Goal: Use online tool/utility: Utilize a website feature to perform a specific function

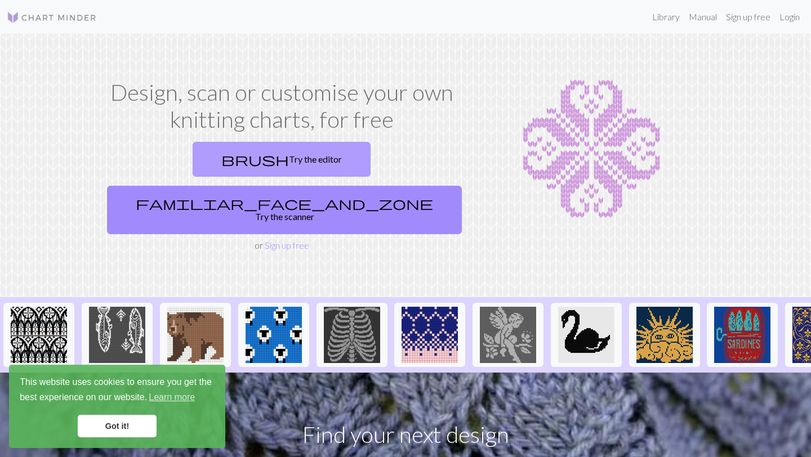
click at [209, 164] on link "brush Try the editor" at bounding box center [282, 159] width 178 height 35
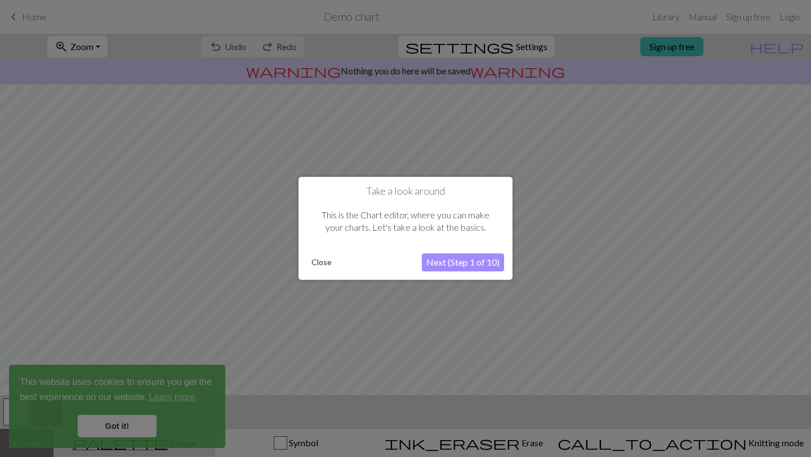
click at [325, 262] on button "Close" at bounding box center [321, 262] width 29 height 17
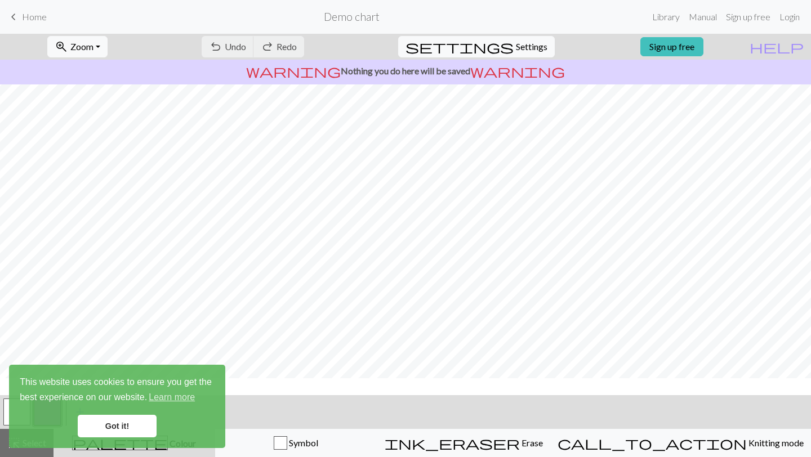
scroll to position [25, 0]
click at [318, 446] on span "Symbol" at bounding box center [302, 442] width 31 height 11
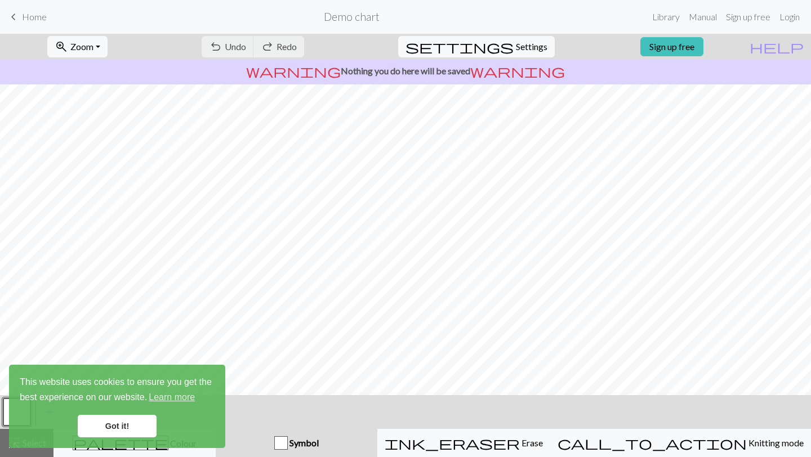
click at [134, 428] on link "Got it!" at bounding box center [117, 426] width 79 height 23
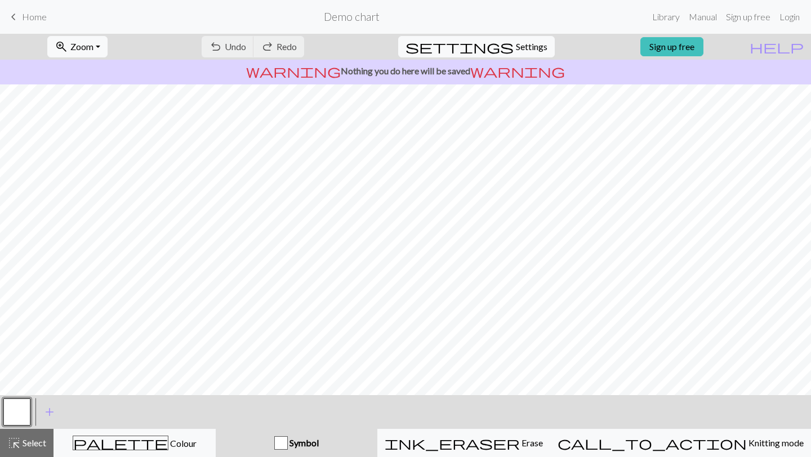
click at [309, 448] on div "Symbol" at bounding box center [296, 443] width 148 height 14
click at [319, 443] on span "Symbol" at bounding box center [303, 442] width 31 height 11
click at [319, 441] on span "Symbol" at bounding box center [303, 442] width 31 height 11
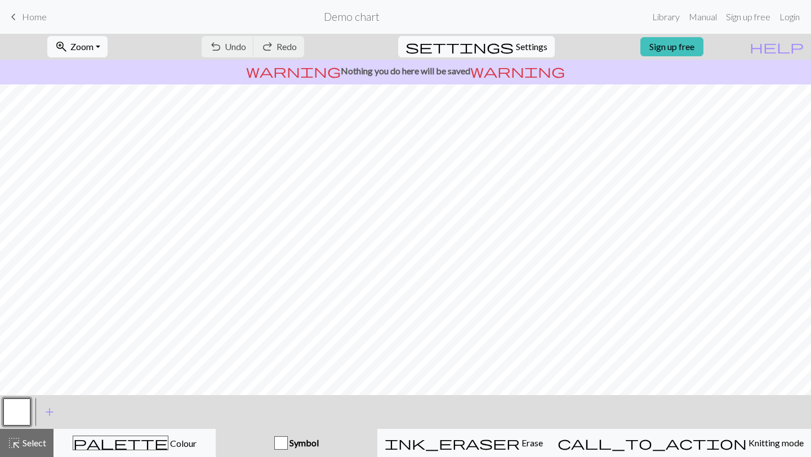
click at [319, 441] on span "Symbol" at bounding box center [303, 442] width 31 height 11
click at [516, 50] on span "Settings" at bounding box center [532, 47] width 32 height 14
select select "aran"
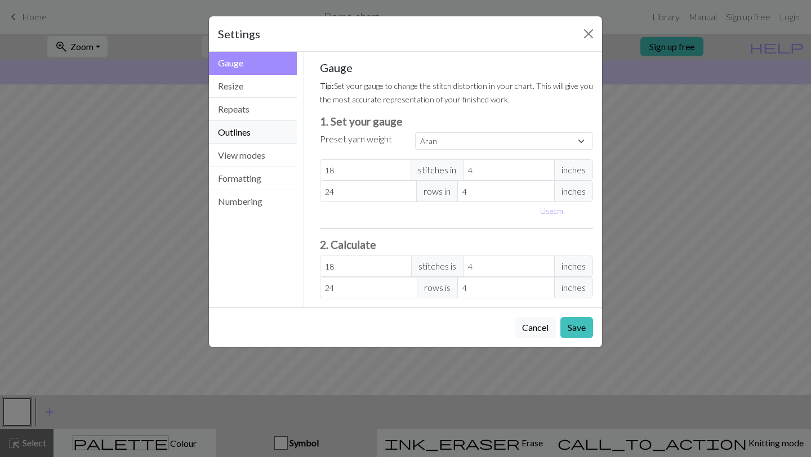
click at [250, 135] on button "Outlines" at bounding box center [253, 132] width 88 height 23
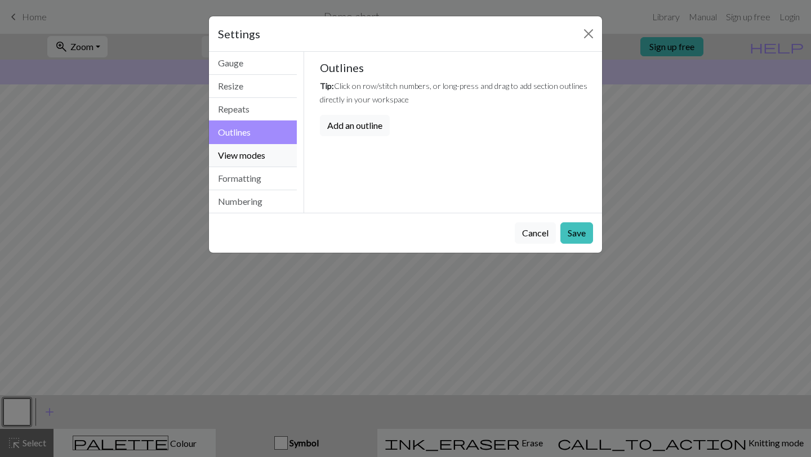
click at [243, 152] on button "View modes" at bounding box center [253, 155] width 88 height 23
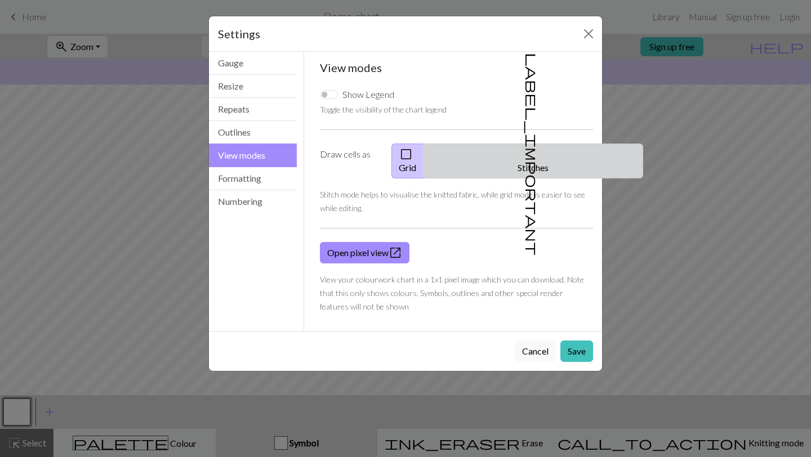
click at [529, 158] on span "label_important" at bounding box center [532, 154] width 16 height 203
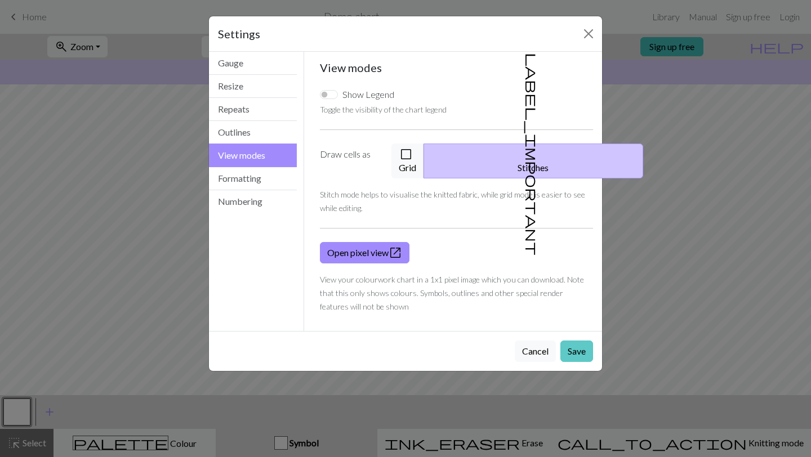
click at [572, 341] on button "Save" at bounding box center [576, 351] width 33 height 21
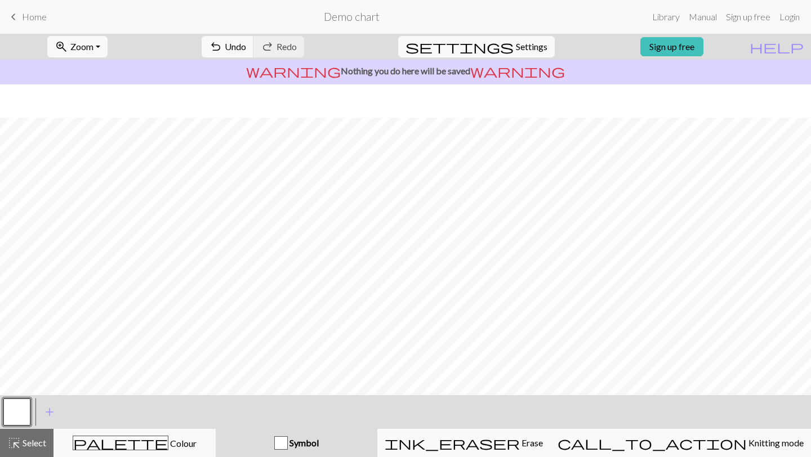
scroll to position [0, 0]
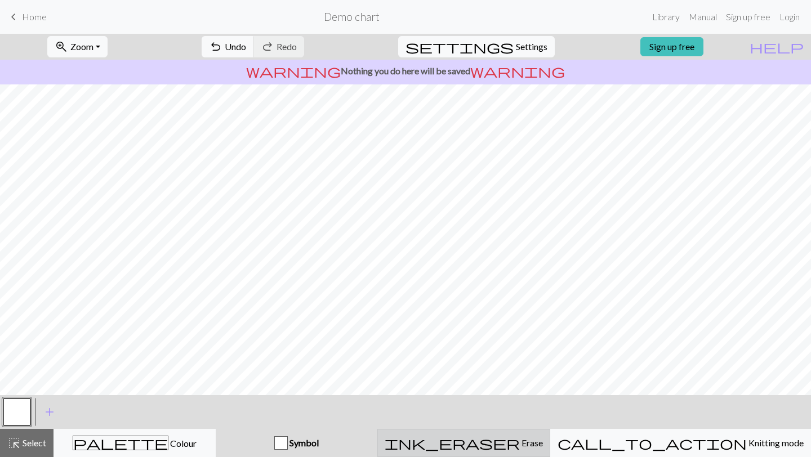
click at [543, 445] on span "Erase" at bounding box center [531, 442] width 23 height 11
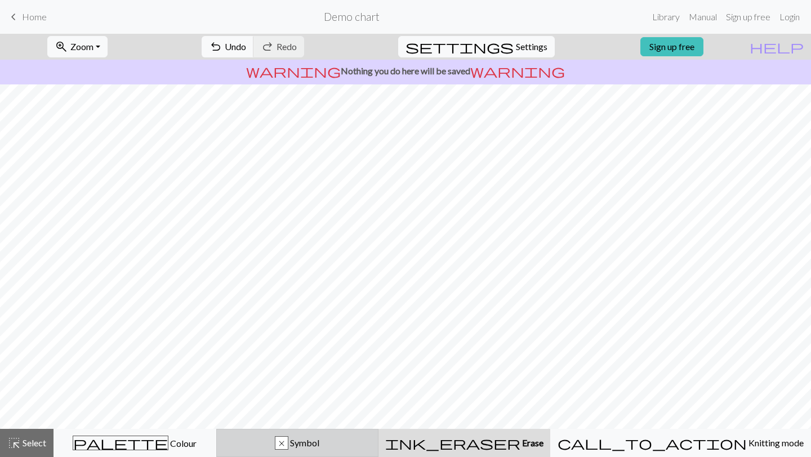
click at [319, 442] on span "Symbol" at bounding box center [303, 442] width 31 height 11
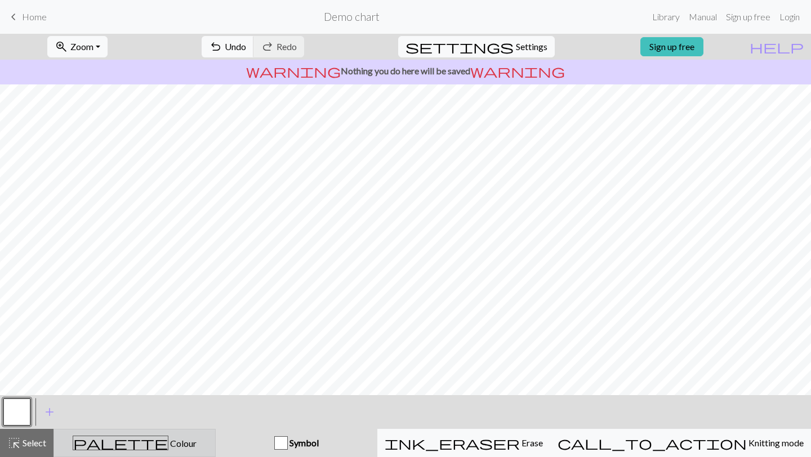
click at [208, 439] on div "palette Colour Colour" at bounding box center [134, 443] width 147 height 15
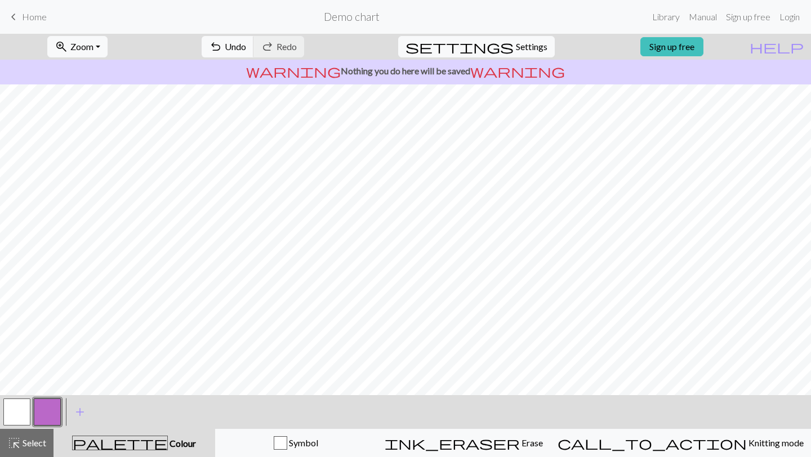
click at [17, 418] on button "button" at bounding box center [16, 412] width 27 height 27
click at [516, 41] on span "Settings" at bounding box center [532, 47] width 32 height 14
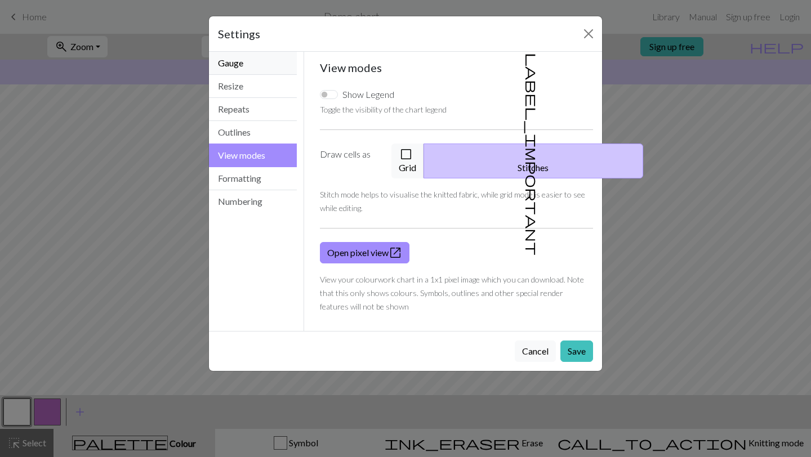
click at [253, 66] on button "Gauge" at bounding box center [253, 63] width 88 height 23
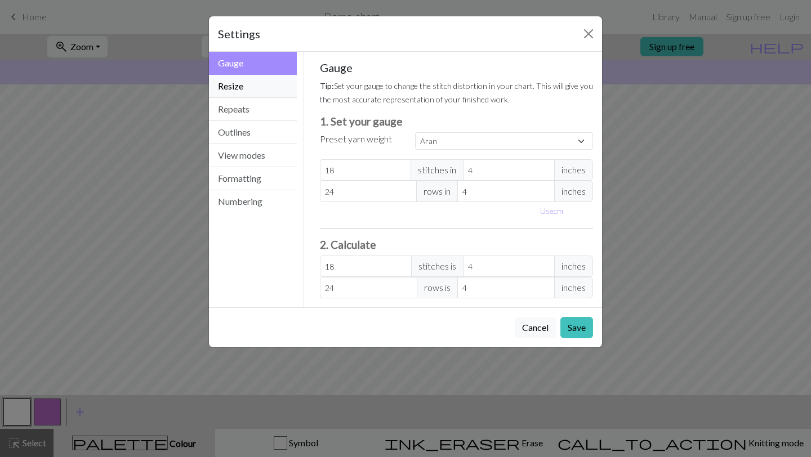
click at [247, 84] on button "Resize" at bounding box center [253, 86] width 88 height 23
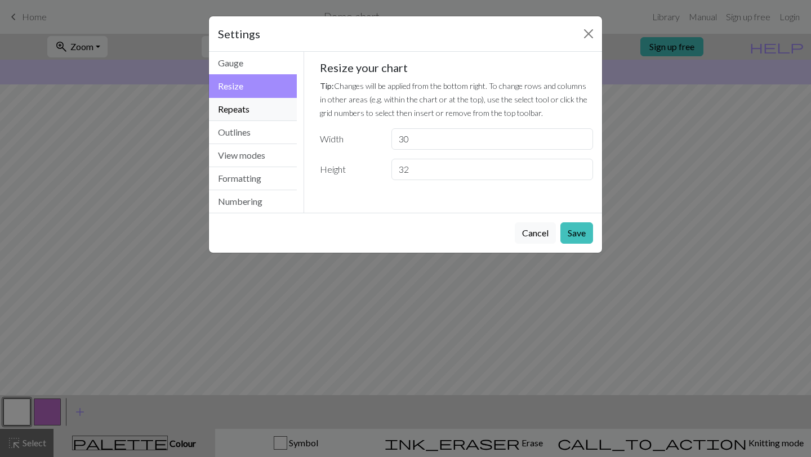
click at [249, 107] on button "Repeats" at bounding box center [253, 109] width 88 height 23
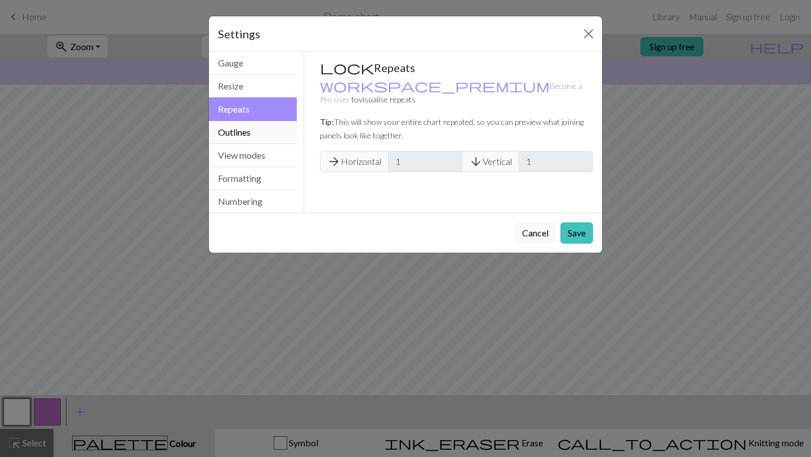
click at [249, 130] on button "Outlines" at bounding box center [253, 132] width 88 height 23
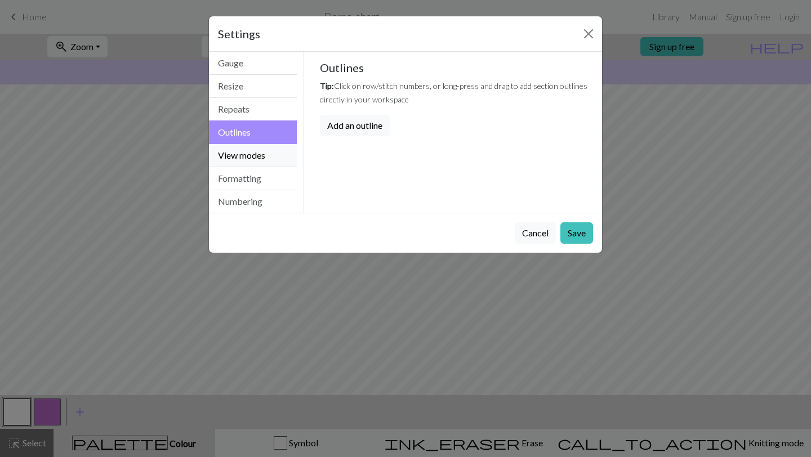
click at [249, 162] on button "View modes" at bounding box center [253, 155] width 88 height 23
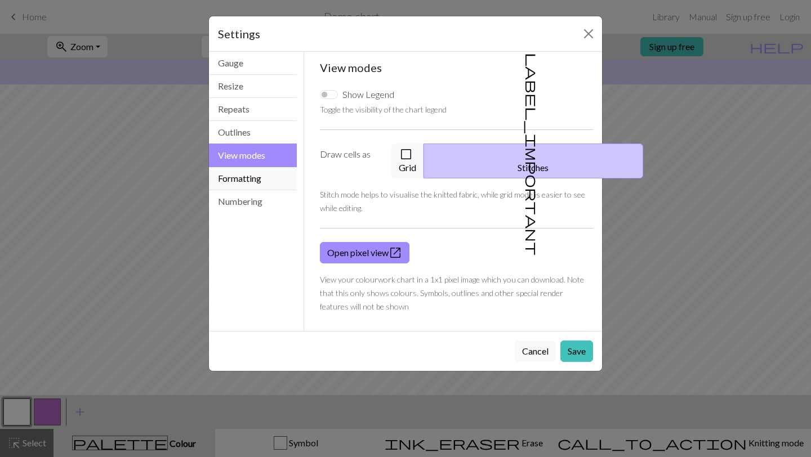
click at [250, 186] on button "Formatting" at bounding box center [253, 178] width 88 height 23
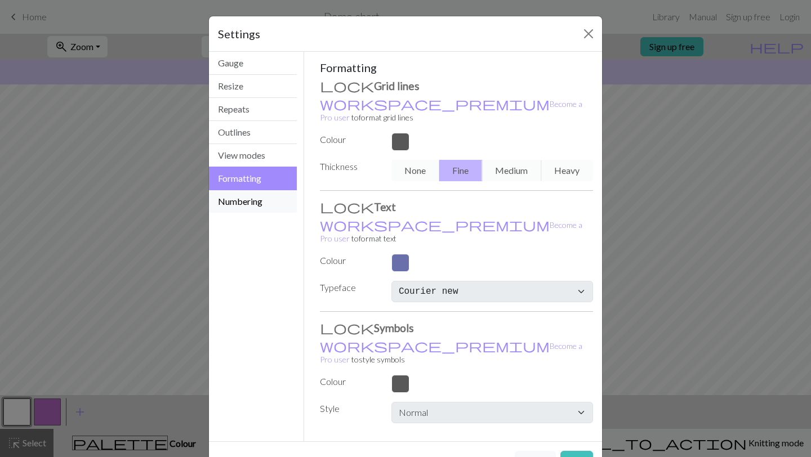
click at [250, 200] on button "Numbering" at bounding box center [253, 201] width 88 height 23
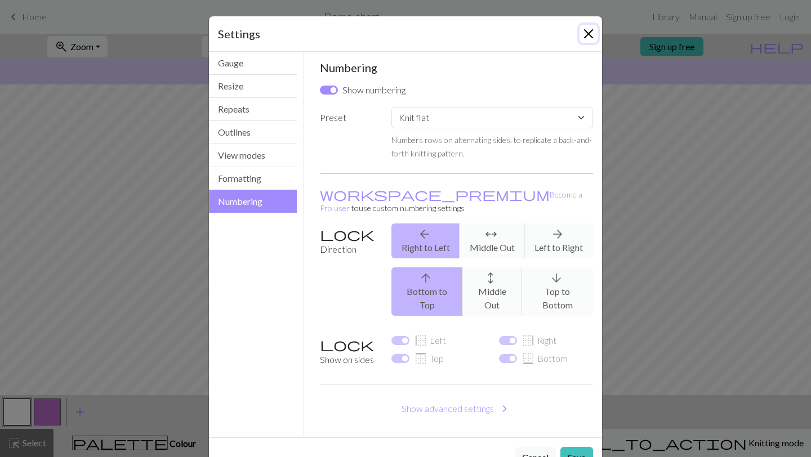
click at [590, 34] on button "Close" at bounding box center [588, 34] width 18 height 18
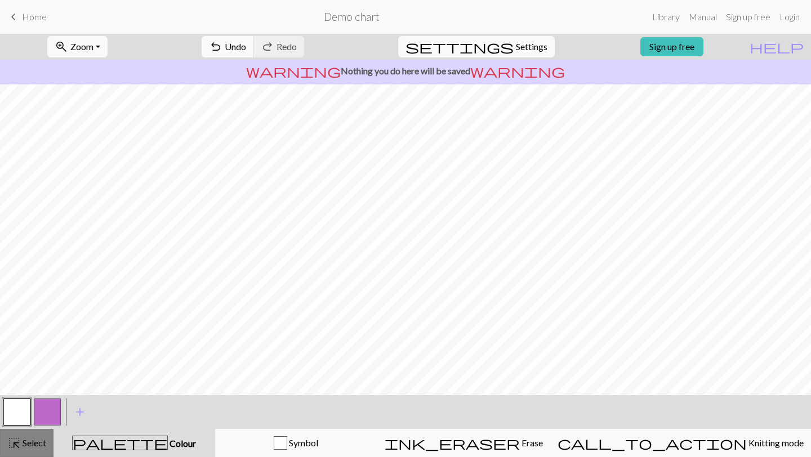
click at [33, 449] on div "highlight_alt Select Select" at bounding box center [26, 443] width 39 height 14
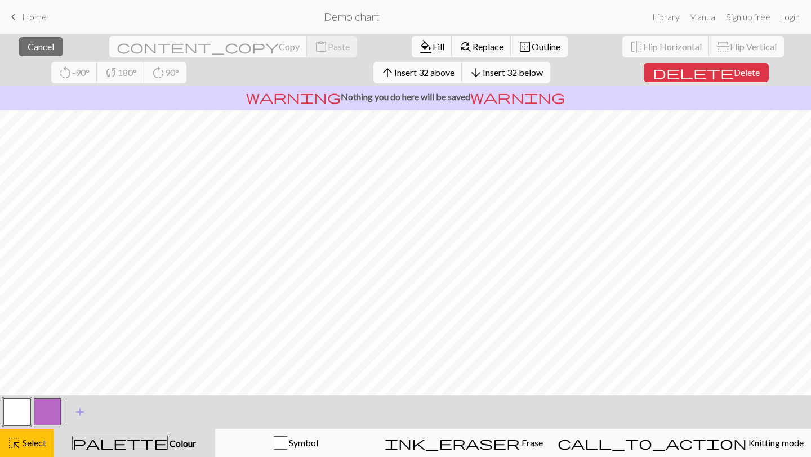
click at [419, 46] on span "format_color_fill" at bounding box center [426, 47] width 14 height 16
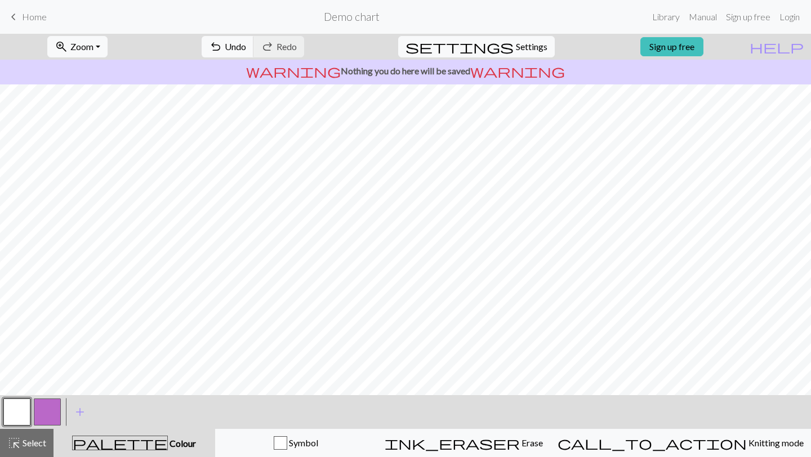
click at [48, 411] on button "button" at bounding box center [47, 412] width 27 height 27
click at [79, 406] on span "add" at bounding box center [80, 412] width 14 height 16
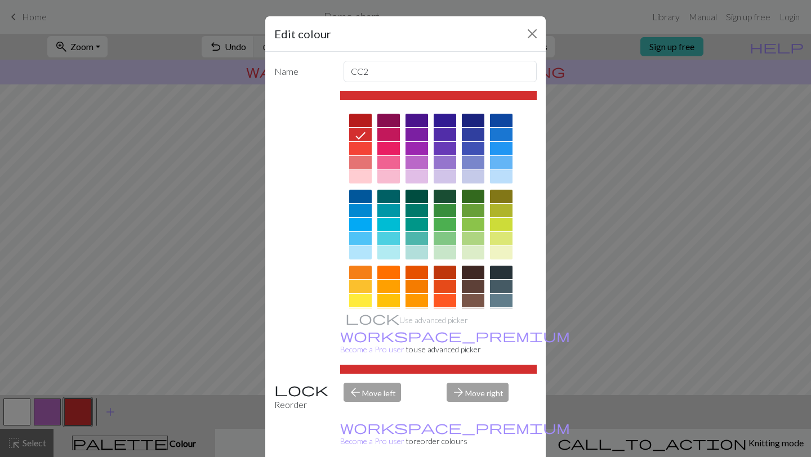
click at [360, 301] on div at bounding box center [360, 301] width 23 height 14
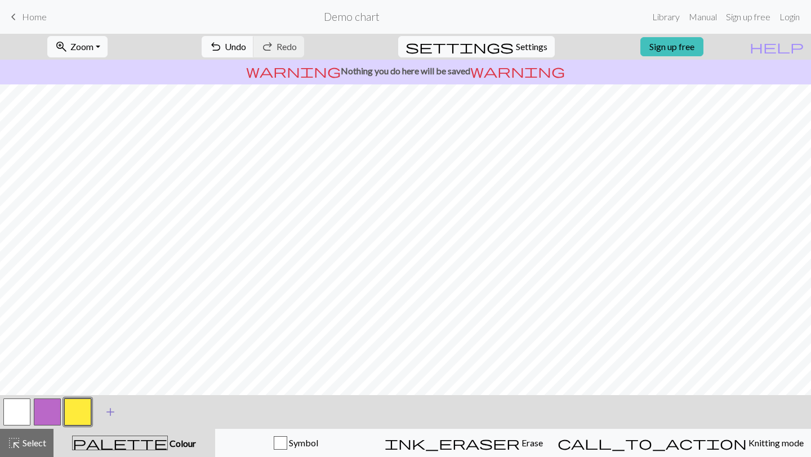
click at [111, 408] on span "add" at bounding box center [111, 412] width 14 height 16
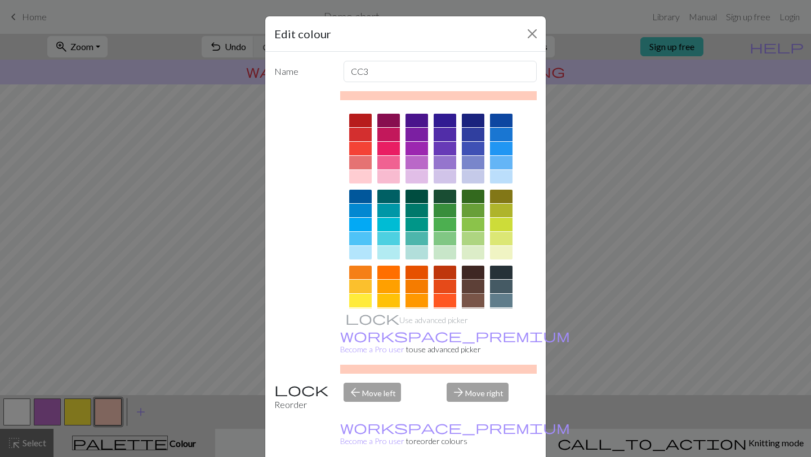
click at [477, 285] on div at bounding box center [473, 287] width 23 height 14
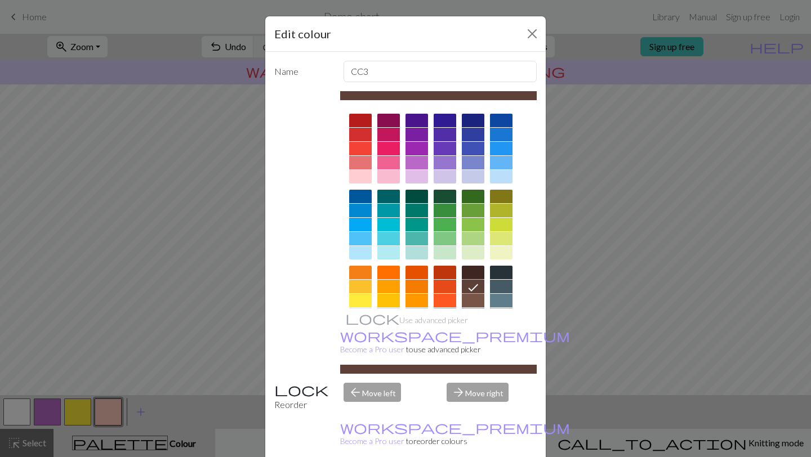
click at [477, 297] on div at bounding box center [473, 301] width 23 height 14
click at [119, 262] on div "Edit colour Name CC3 Use advanced picker workspace_premium Become a Pro user to…" at bounding box center [405, 228] width 811 height 457
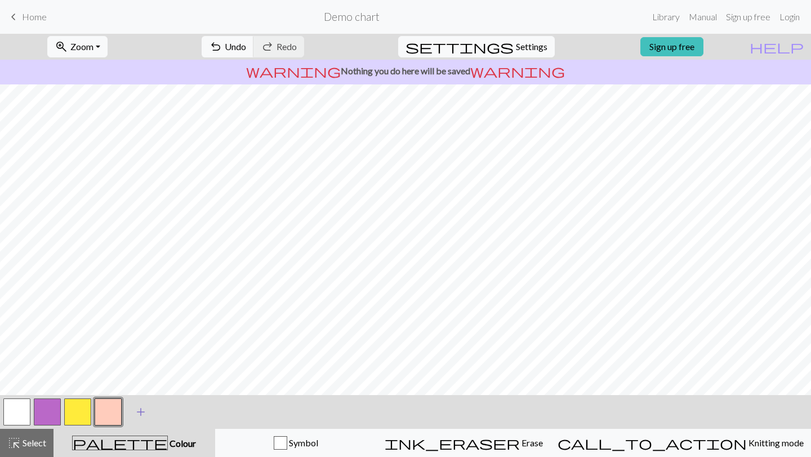
click at [135, 412] on span "add" at bounding box center [141, 412] width 14 height 16
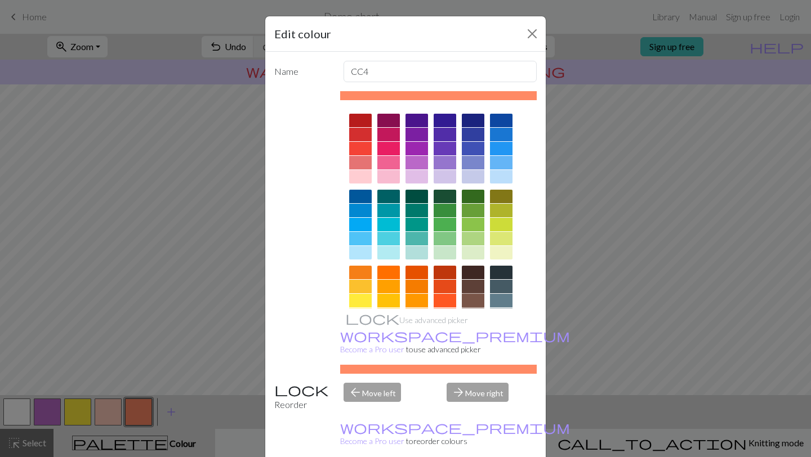
click at [470, 301] on div at bounding box center [473, 301] width 23 height 14
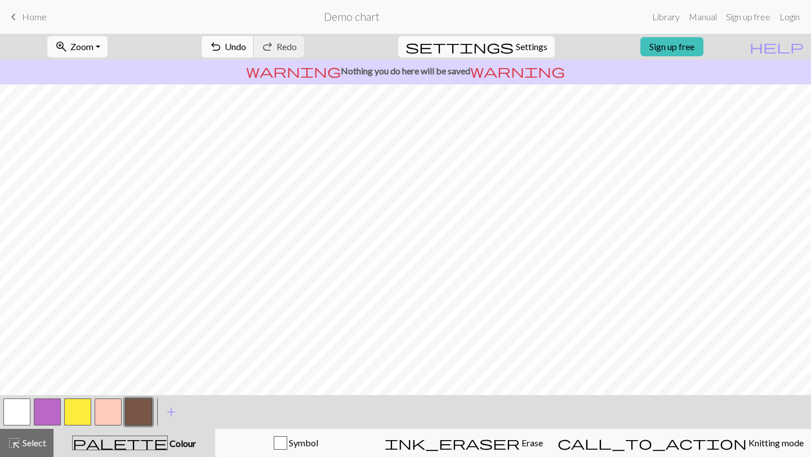
click at [246, 50] on span "Undo" at bounding box center [235, 46] width 21 height 11
click at [15, 410] on button "button" at bounding box center [16, 412] width 27 height 27
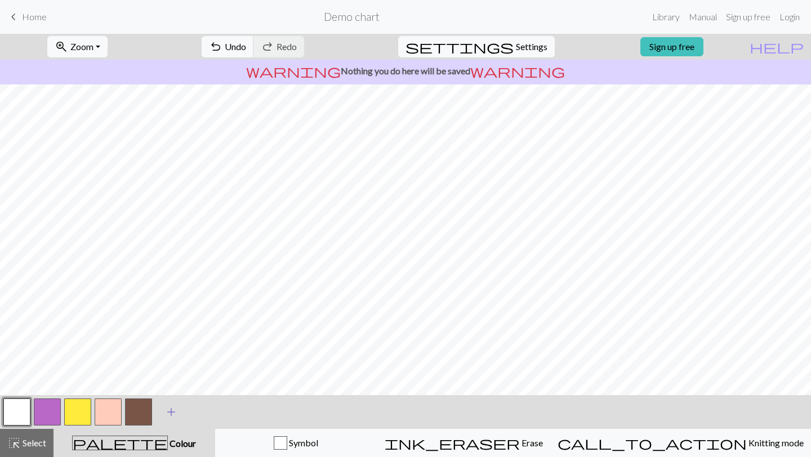
click at [173, 412] on span "add" at bounding box center [171, 412] width 14 height 16
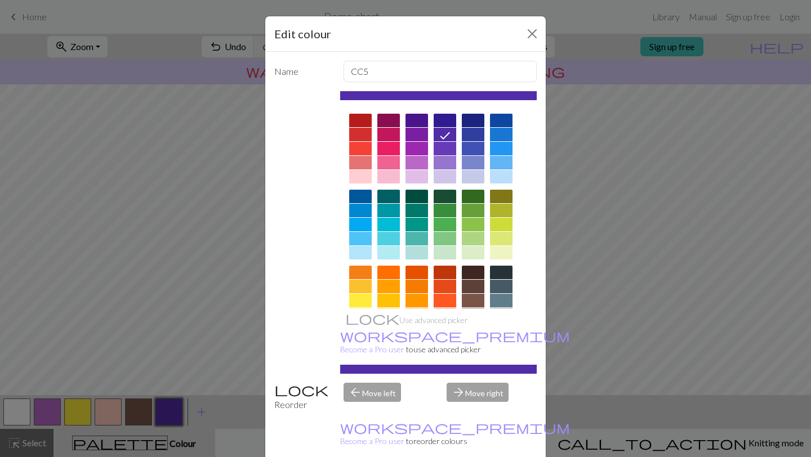
click at [503, 120] on div at bounding box center [501, 121] width 23 height 14
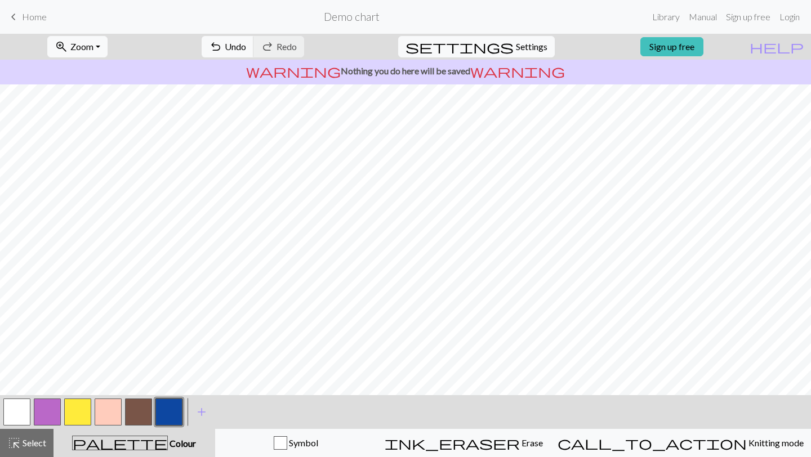
click at [15, 411] on button "button" at bounding box center [16, 412] width 27 height 27
click at [168, 412] on button "button" at bounding box center [168, 412] width 27 height 27
click at [246, 41] on span "Undo" at bounding box center [235, 46] width 21 height 11
click at [15, 413] on button "button" at bounding box center [16, 412] width 27 height 27
click at [67, 421] on button "button" at bounding box center [77, 412] width 27 height 27
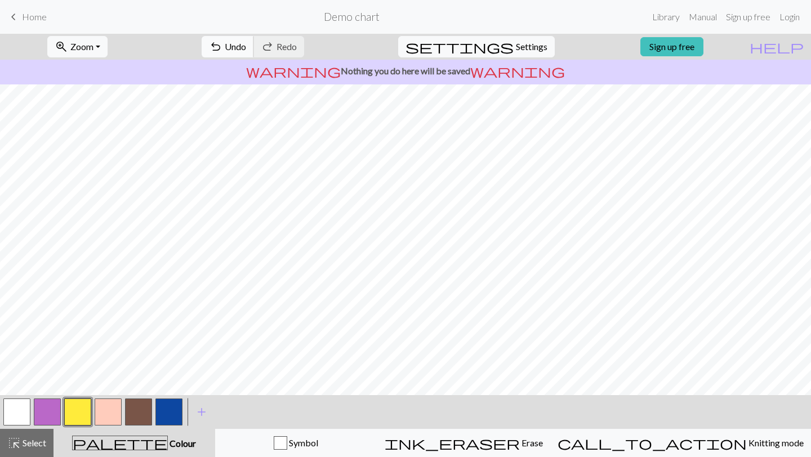
click at [254, 50] on button "undo Undo Undo" at bounding box center [228, 46] width 52 height 21
click at [246, 48] on span "Undo" at bounding box center [235, 46] width 21 height 11
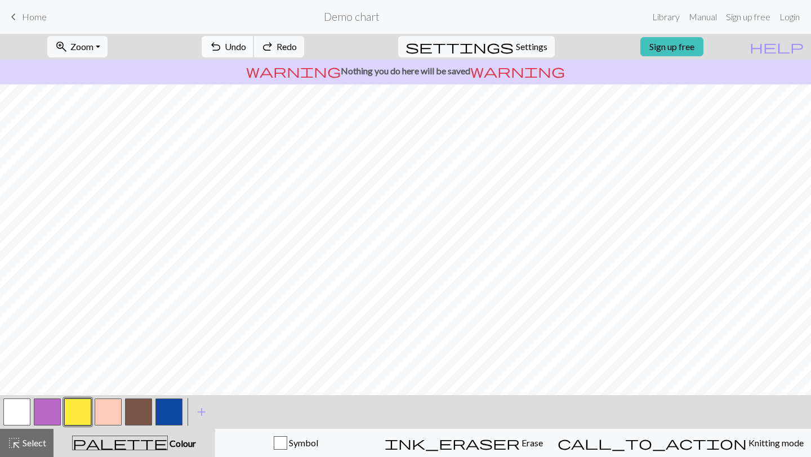
click at [246, 48] on span "Undo" at bounding box center [235, 46] width 21 height 11
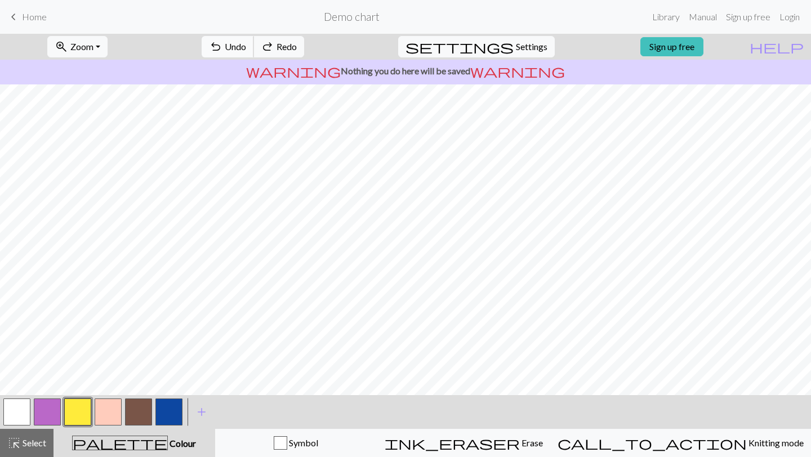
click at [246, 48] on span "Undo" at bounding box center [235, 46] width 21 height 11
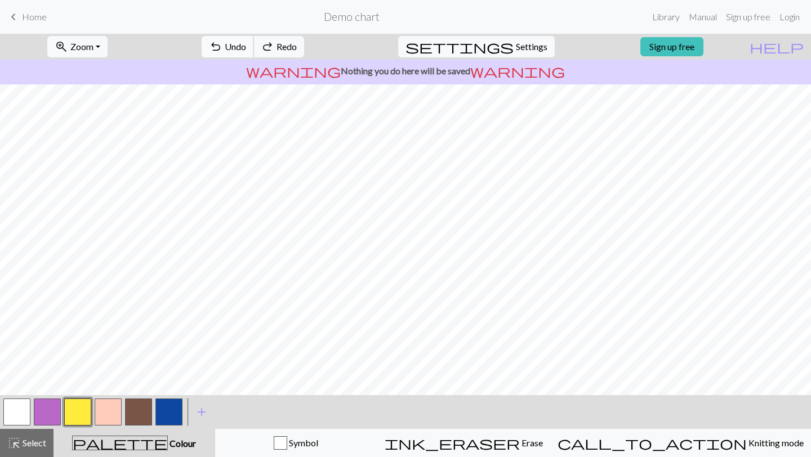
click at [246, 48] on span "Undo" at bounding box center [235, 46] width 21 height 11
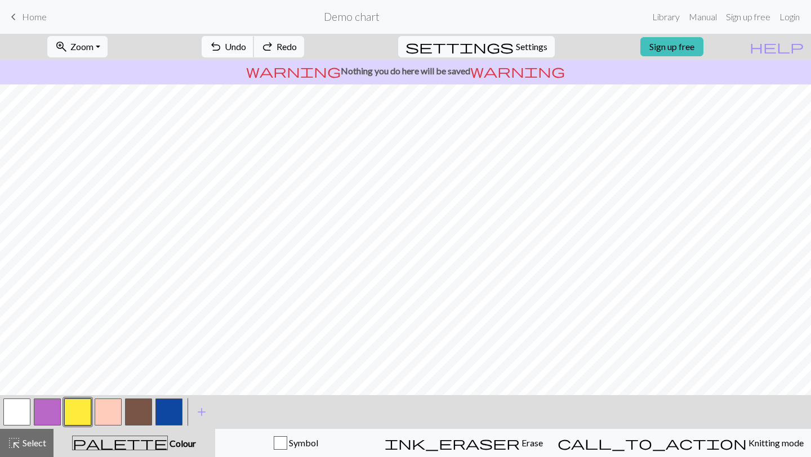
click at [246, 48] on span "Undo" at bounding box center [235, 46] width 21 height 11
click at [70, 412] on button "button" at bounding box center [77, 412] width 27 height 27
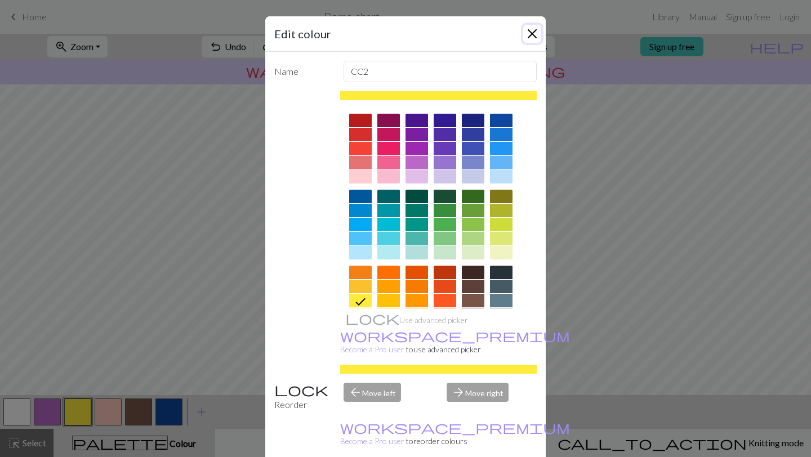
click at [533, 34] on button "Close" at bounding box center [532, 34] width 18 height 18
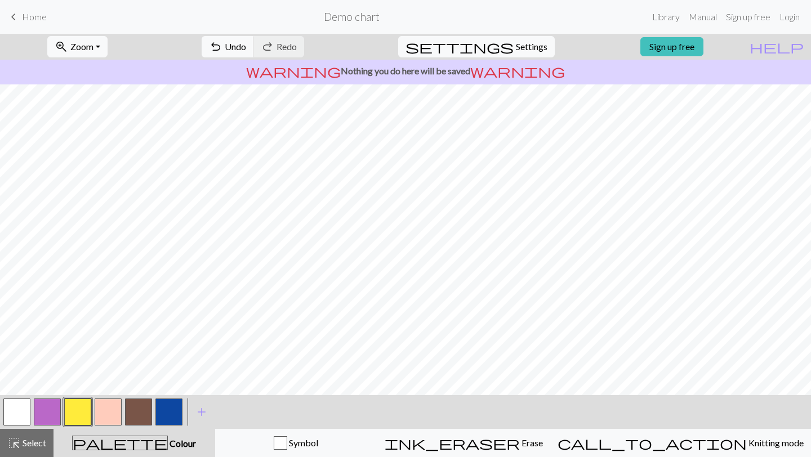
click at [281, 34] on div "undo Undo Undo redo Redo Redo" at bounding box center [252, 47] width 119 height 26
click at [246, 46] on span "Undo" at bounding box center [235, 46] width 21 height 11
click at [146, 403] on button "button" at bounding box center [138, 412] width 27 height 27
click at [246, 47] on span "Undo" at bounding box center [235, 46] width 21 height 11
click at [73, 413] on button "button" at bounding box center [77, 412] width 27 height 27
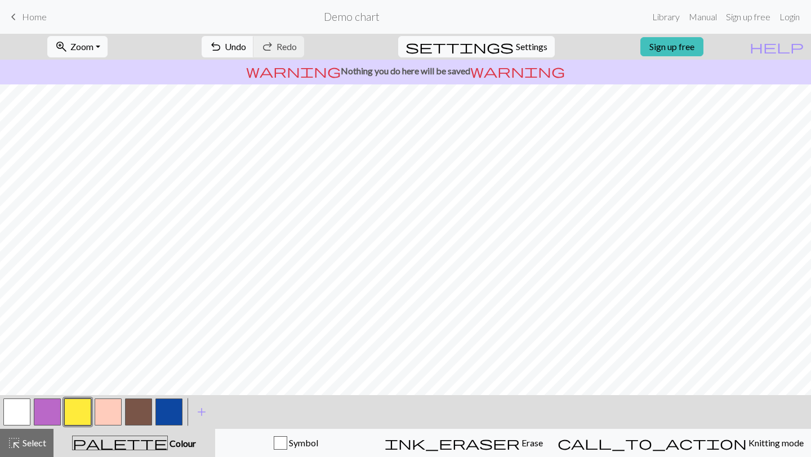
click at [68, 414] on button "button" at bounding box center [77, 412] width 27 height 27
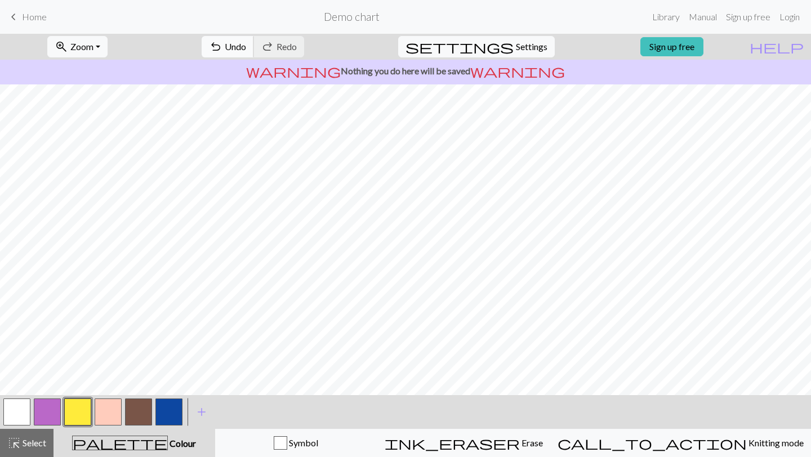
click at [222, 44] on span "undo" at bounding box center [216, 47] width 14 height 16
click at [131, 406] on button "button" at bounding box center [138, 412] width 27 height 27
click at [531, 52] on span "Settings" at bounding box center [532, 47] width 32 height 14
select select "aran"
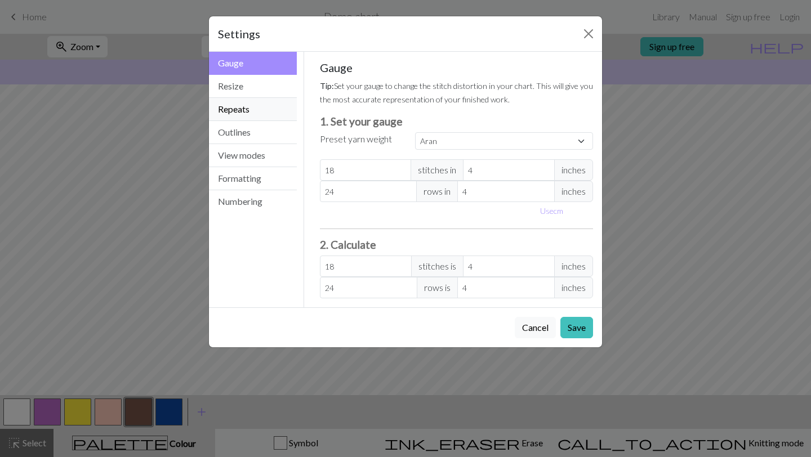
click at [240, 108] on button "Repeats" at bounding box center [253, 109] width 88 height 23
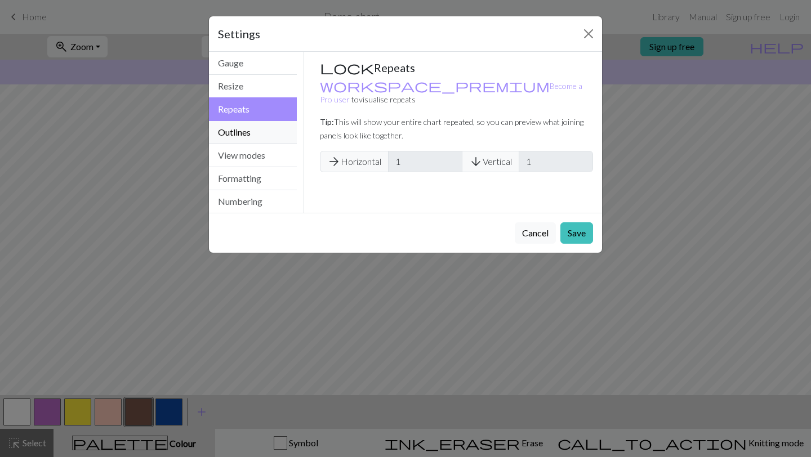
click at [233, 126] on button "Outlines" at bounding box center [253, 132] width 88 height 23
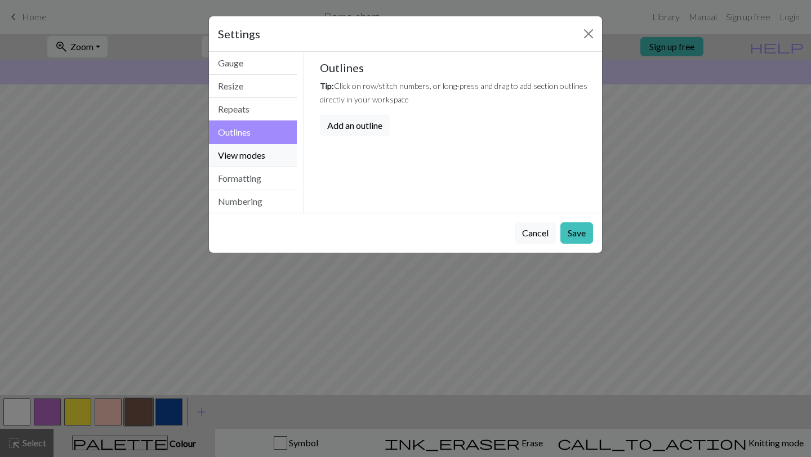
click at [236, 152] on button "View modes" at bounding box center [253, 155] width 88 height 23
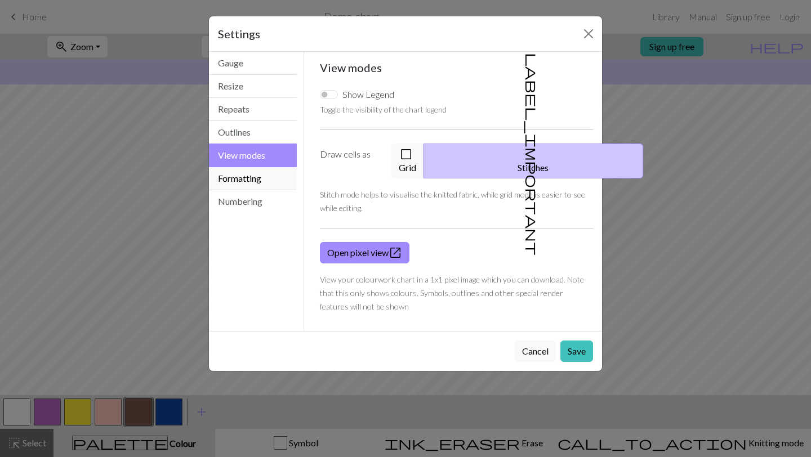
click at [235, 176] on button "Formatting" at bounding box center [253, 178] width 88 height 23
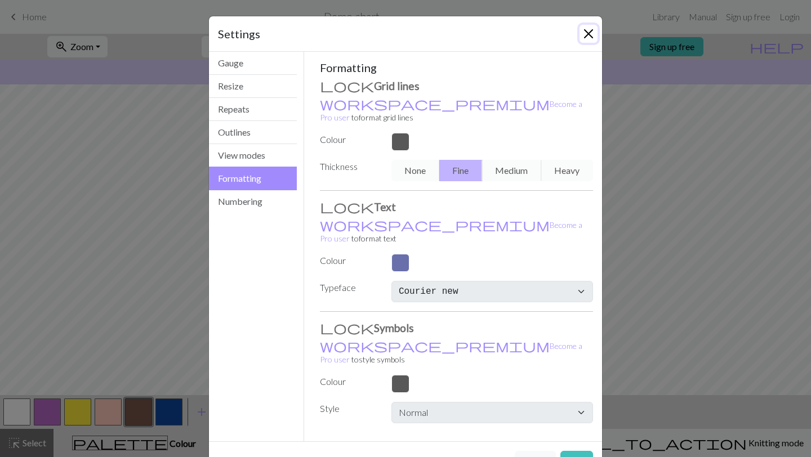
click at [591, 32] on button "Close" at bounding box center [588, 34] width 18 height 18
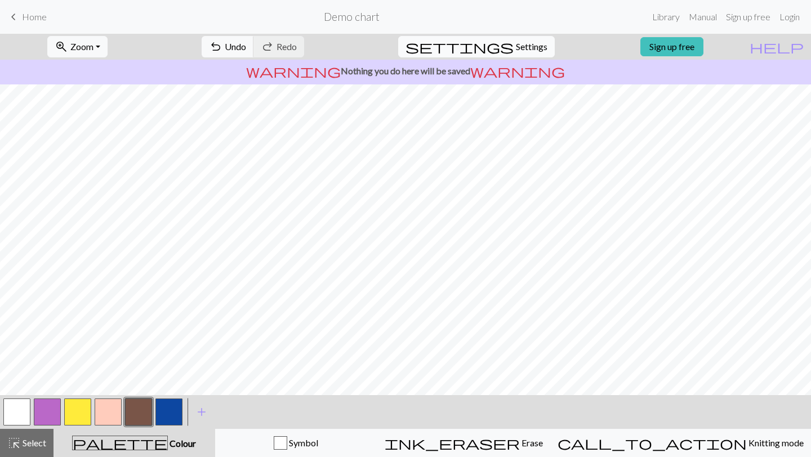
click at [528, 47] on span "Settings" at bounding box center [532, 47] width 32 height 14
select select "aran"
select select "Courier new"
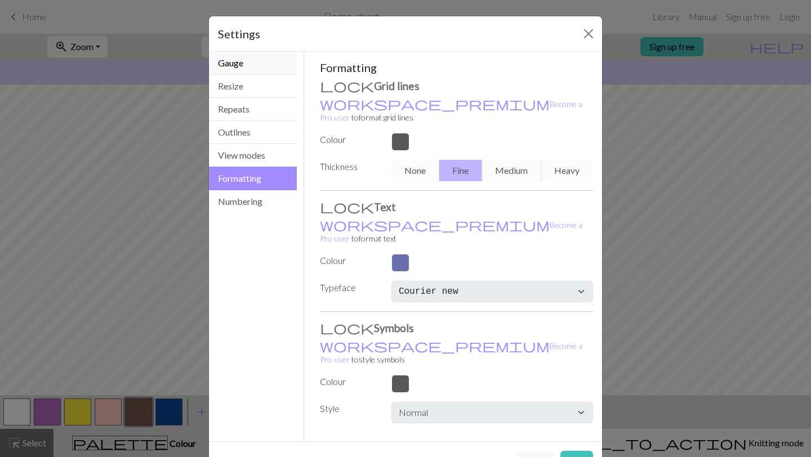
click at [242, 62] on button "Gauge" at bounding box center [253, 63] width 88 height 23
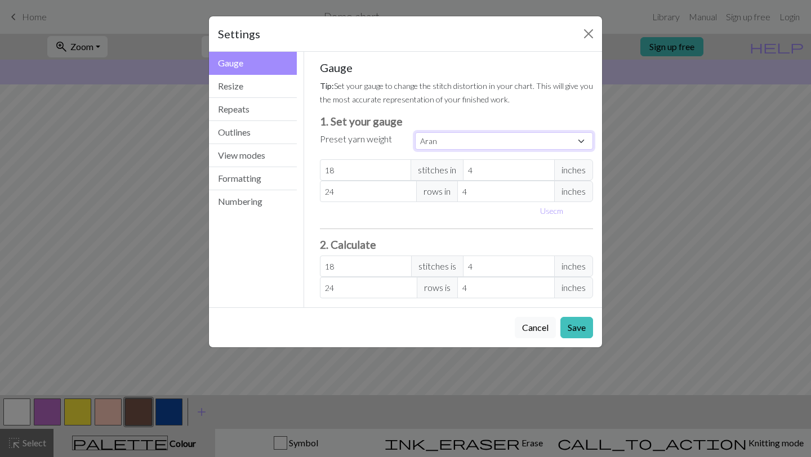
click at [448, 141] on select "Custom Square Lace Light Fingering Fingering Sport Double knit Worsted Aran Bul…" at bounding box center [504, 140] width 178 height 17
select select "fingering"
click at [415, 132] on select "Custom Square Lace Light Fingering Fingering Sport Double knit Worsted Aran Bul…" at bounding box center [504, 140] width 178 height 17
type input "28"
type input "36"
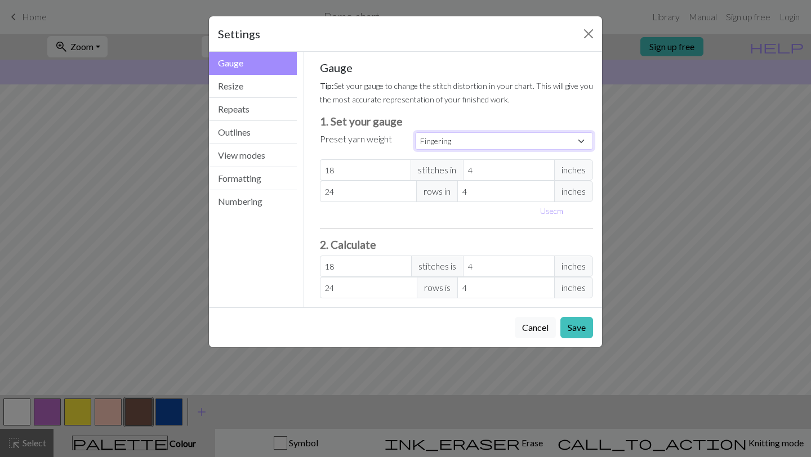
type input "28"
type input "36"
click at [463, 113] on div "Gauge Tip: Set your gauge to change the stitch distortion in your chart. This w…" at bounding box center [457, 180] width 274 height 238
click at [579, 329] on button "Save" at bounding box center [576, 327] width 33 height 21
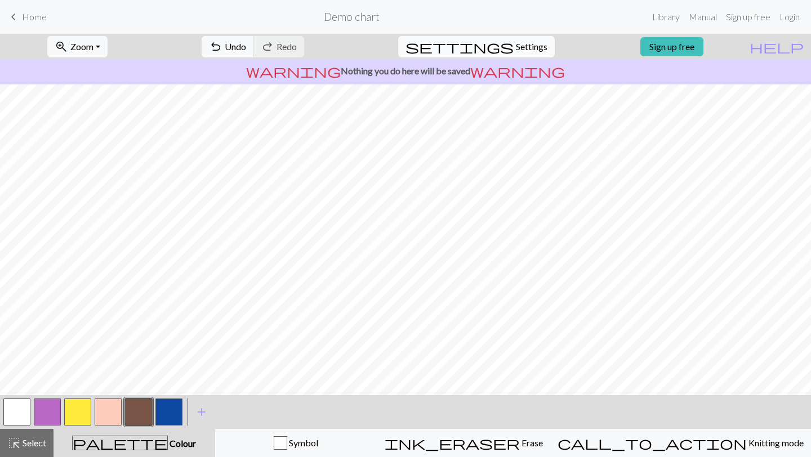
click at [529, 48] on span "Settings" at bounding box center [532, 47] width 32 height 14
select select "fingering"
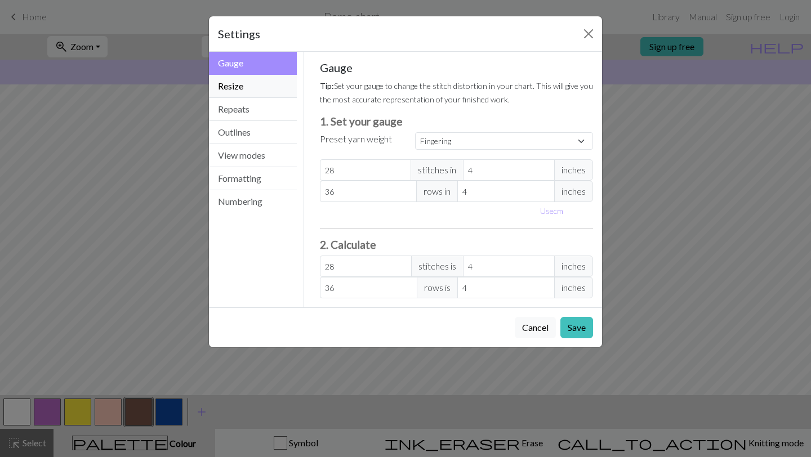
click at [242, 90] on button "Resize" at bounding box center [253, 86] width 88 height 23
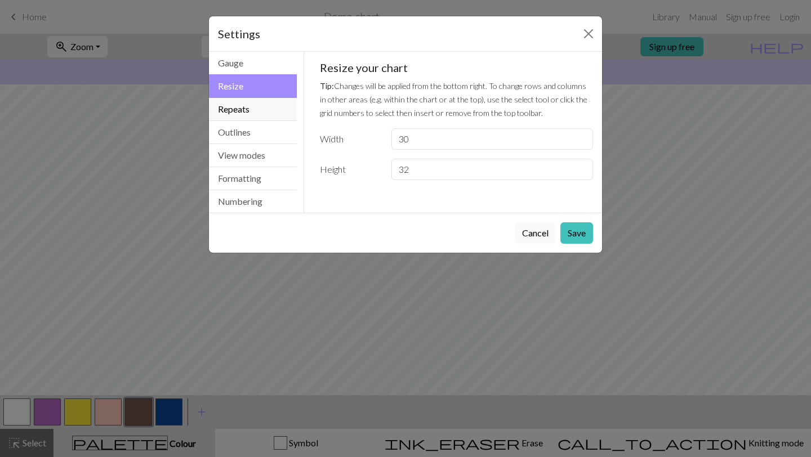
click at [242, 106] on button "Repeats" at bounding box center [253, 109] width 88 height 23
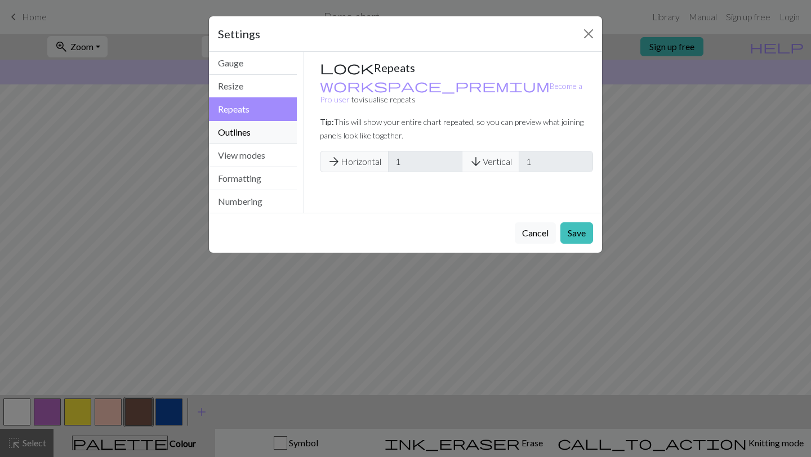
click at [242, 124] on button "Outlines" at bounding box center [253, 132] width 88 height 23
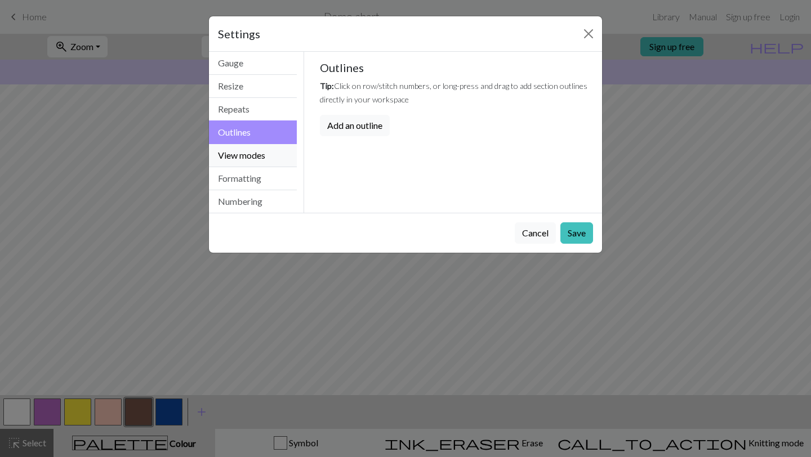
click at [242, 151] on button "View modes" at bounding box center [253, 155] width 88 height 23
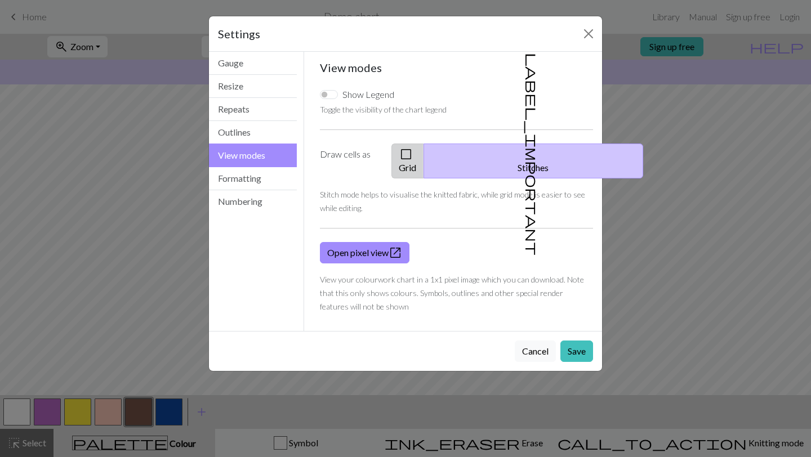
click at [424, 156] on button "check_box_outline_blank Grid" at bounding box center [407, 161] width 33 height 35
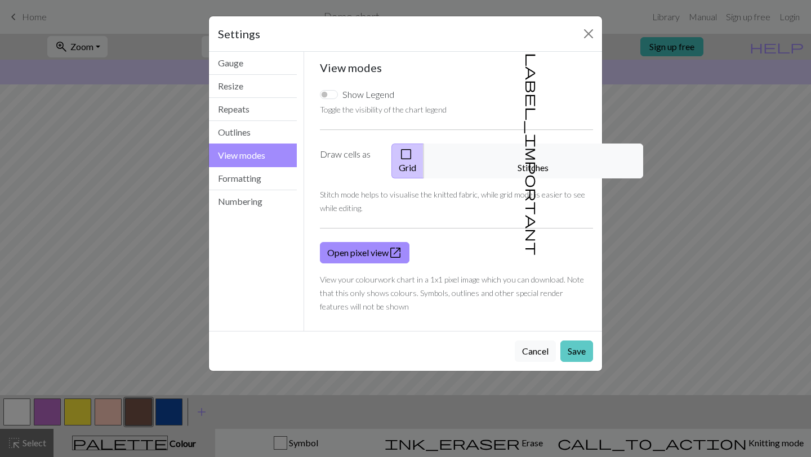
click at [584, 341] on button "Save" at bounding box center [576, 351] width 33 height 21
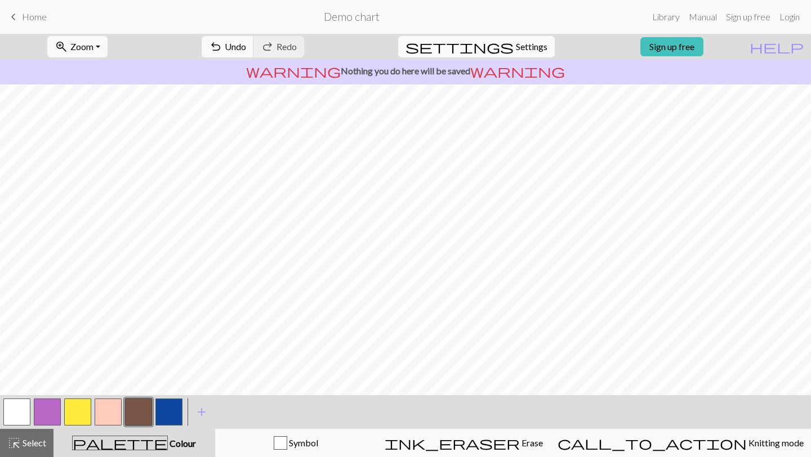
click at [495, 58] on div "settings Settings" at bounding box center [476, 47] width 173 height 26
click at [503, 45] on button "settings Settings" at bounding box center [476, 46] width 157 height 21
select select "Courier new"
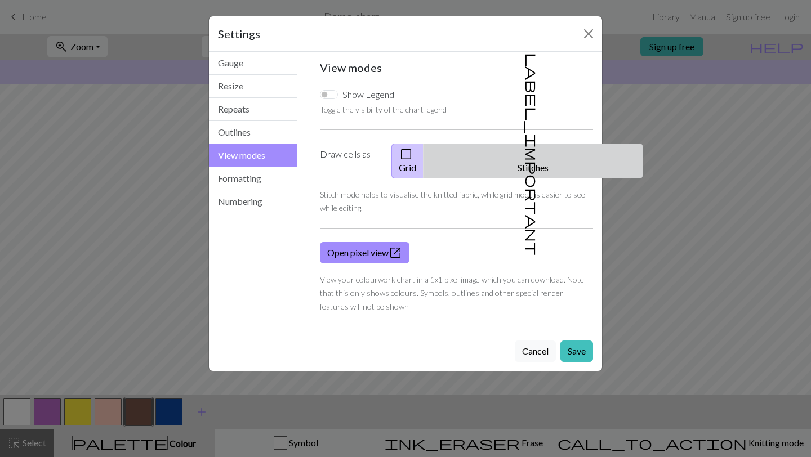
click at [534, 154] on button "label_important Stitches" at bounding box center [533, 161] width 220 height 35
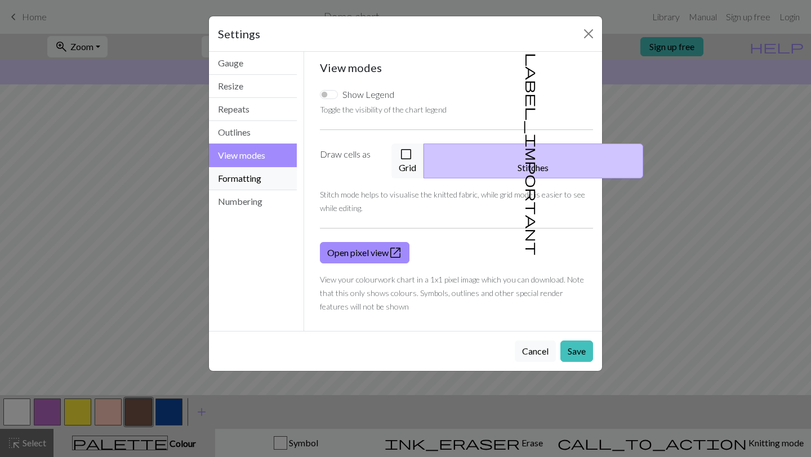
click at [232, 176] on button "Formatting" at bounding box center [253, 178] width 88 height 23
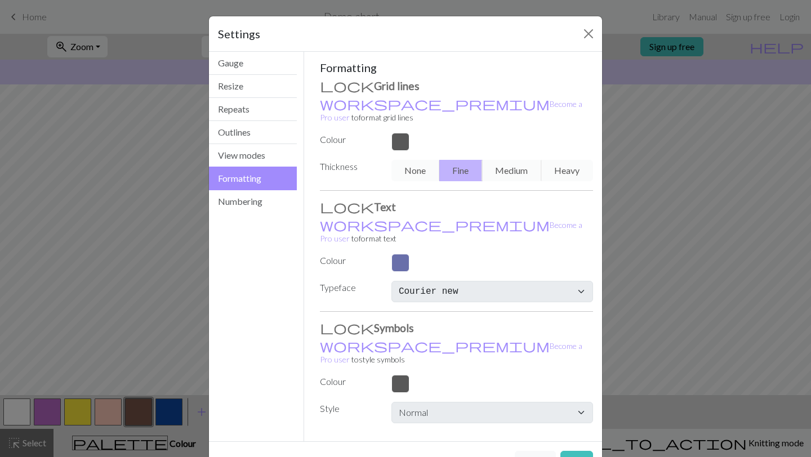
click at [236, 213] on div "Gauge Resize Repeats Outlines View modes Formatting Numbering" at bounding box center [253, 247] width 102 height 390
click at [238, 203] on button "Numbering" at bounding box center [253, 201] width 88 height 23
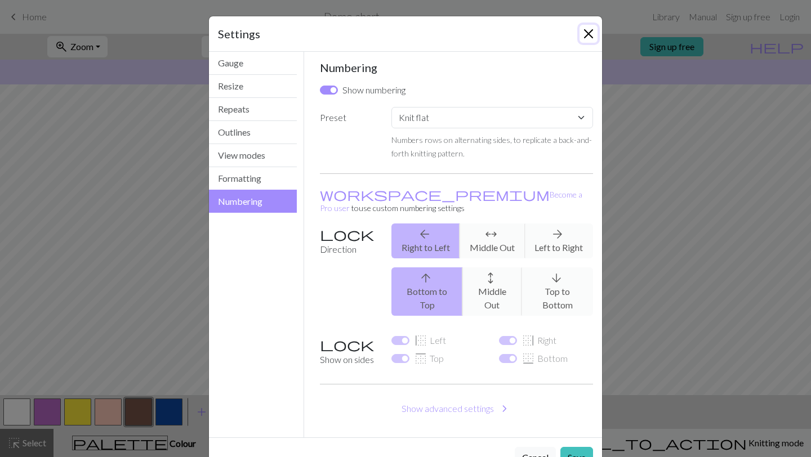
click at [587, 35] on button "Close" at bounding box center [588, 34] width 18 height 18
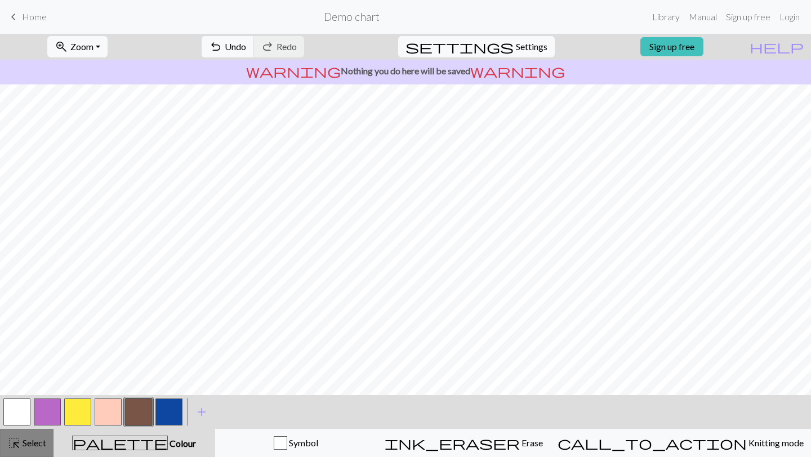
click at [28, 443] on span "Select" at bounding box center [33, 442] width 25 height 11
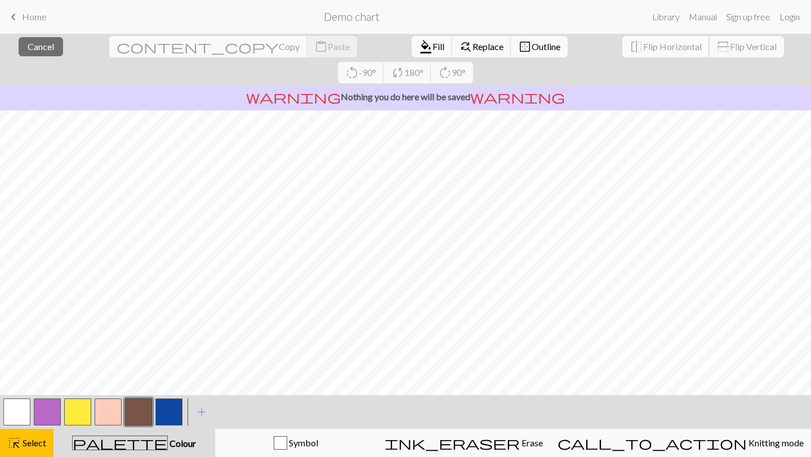
click at [643, 42] on span "Flip Horizontal" at bounding box center [672, 46] width 59 height 11
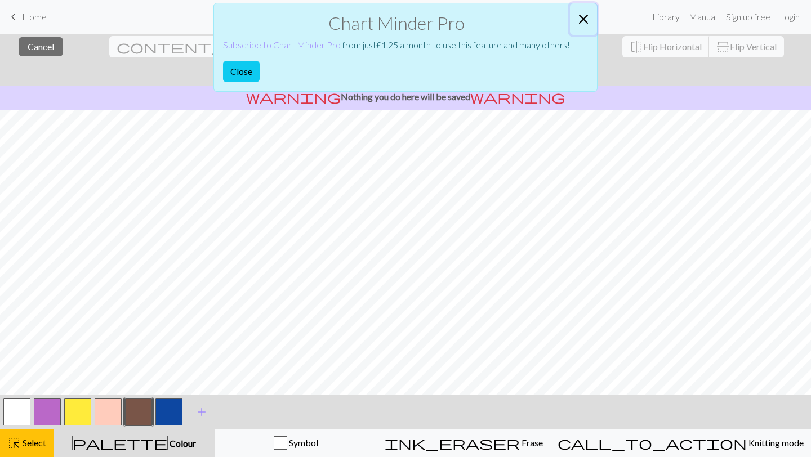
click at [583, 12] on button "Close" at bounding box center [583, 19] width 27 height 32
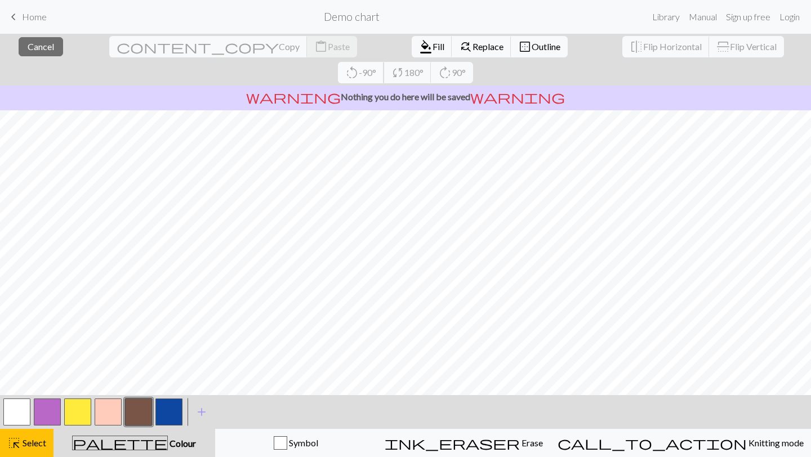
click at [376, 67] on span "-90°" at bounding box center [367, 72] width 17 height 11
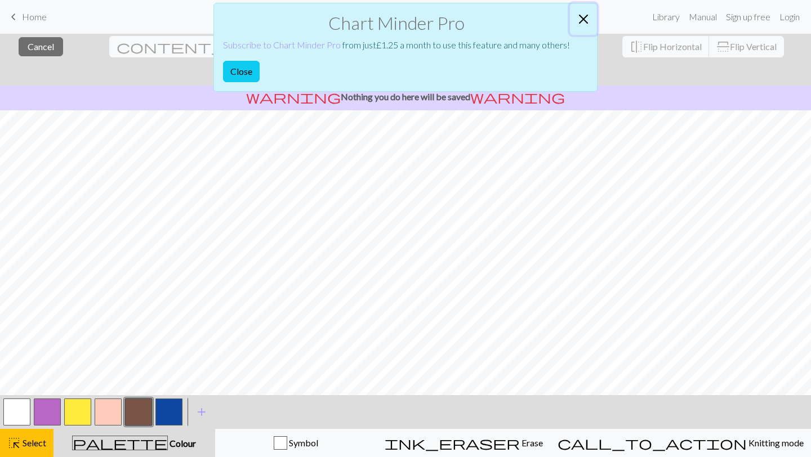
click at [588, 13] on button "Close" at bounding box center [583, 19] width 27 height 32
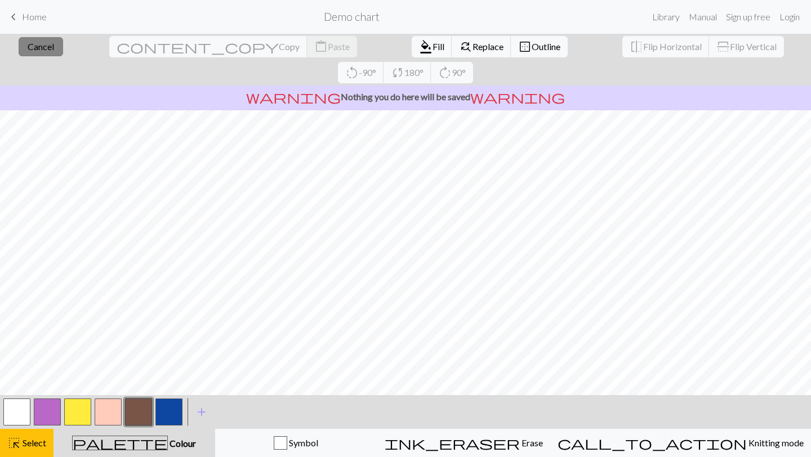
click at [40, 43] on span "Cancel" at bounding box center [41, 46] width 26 height 11
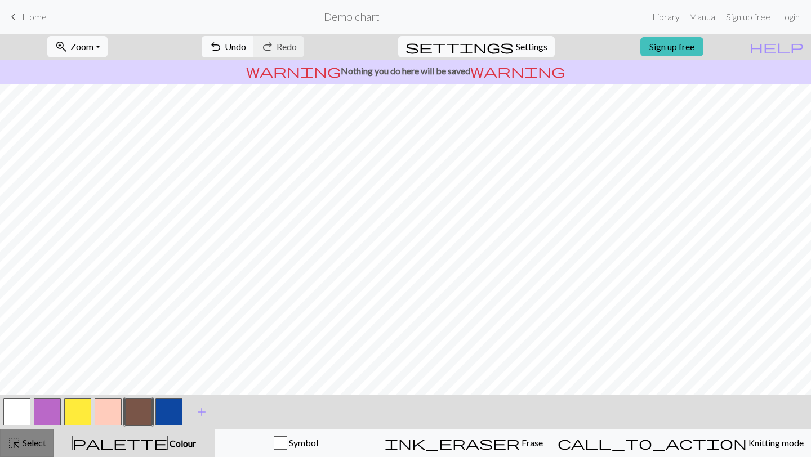
click at [18, 442] on span "highlight_alt" at bounding box center [14, 443] width 14 height 16
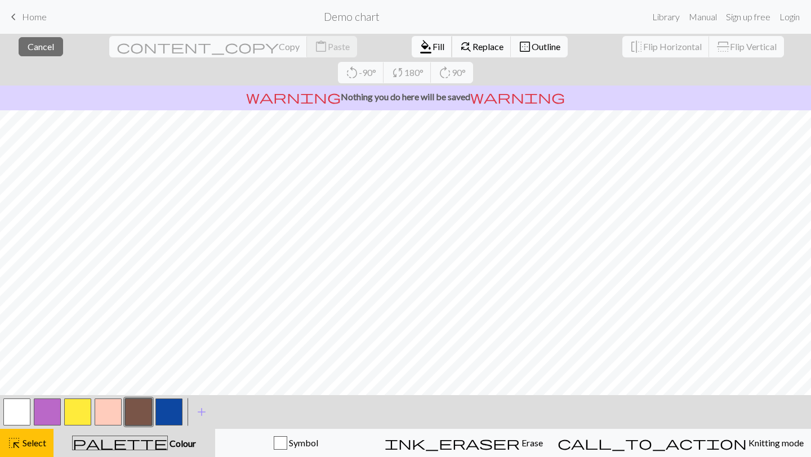
click at [432, 44] on span "Fill" at bounding box center [438, 46] width 12 height 11
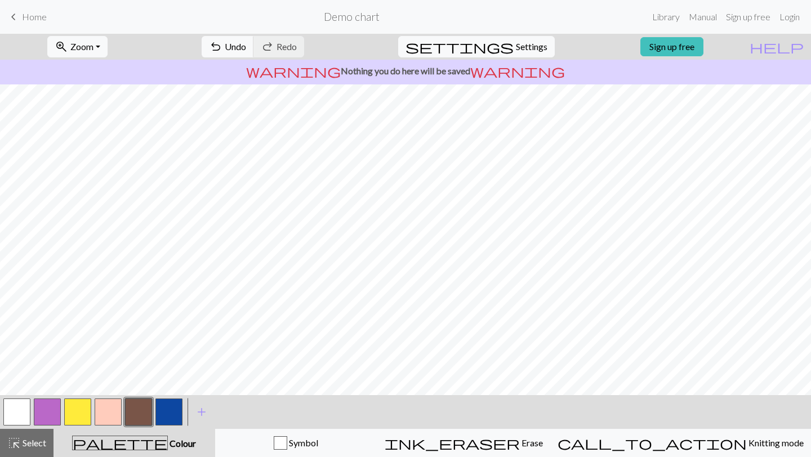
click at [16, 410] on button "button" at bounding box center [16, 412] width 27 height 27
click at [38, 435] on button "highlight_alt Select Select" at bounding box center [26, 443] width 53 height 28
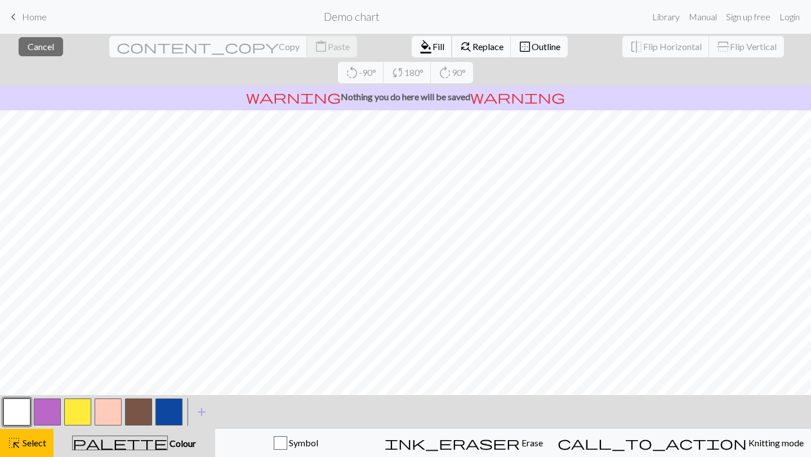
click at [419, 48] on span "format_color_fill" at bounding box center [426, 47] width 14 height 16
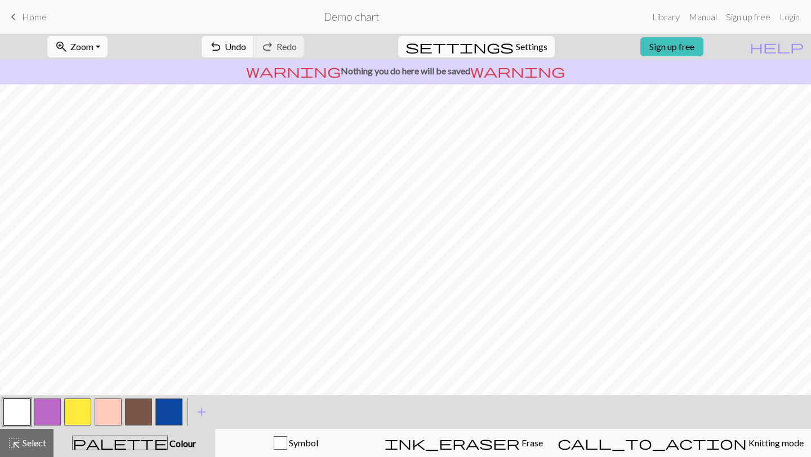
click at [78, 410] on button "button" at bounding box center [77, 412] width 27 height 27
click at [136, 408] on button "button" at bounding box center [138, 412] width 27 height 27
